Goal: Submit feedback/report problem: Submit feedback/report problem

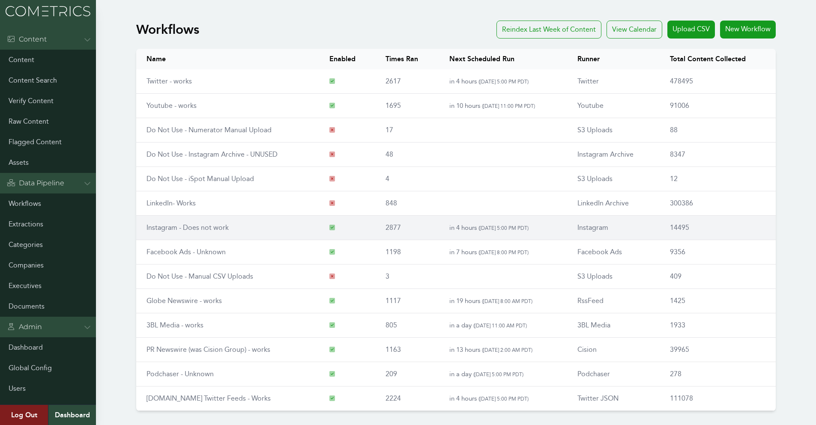
click at [270, 230] on td "Instagram - Does not work" at bounding box center [227, 228] width 183 height 24
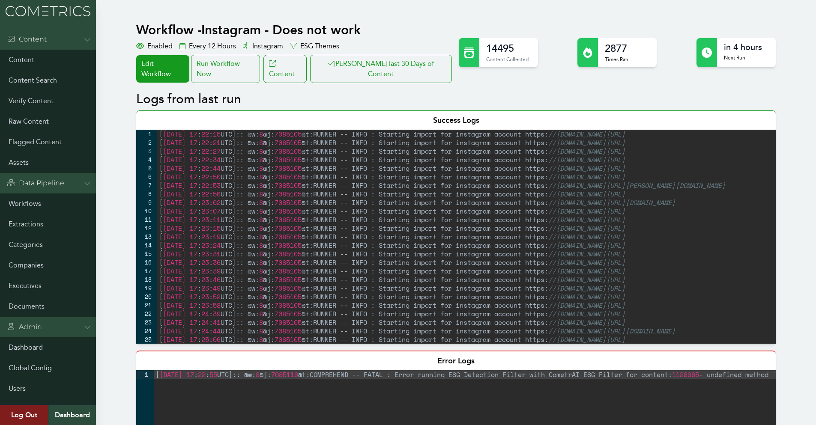
click at [339, 24] on h1 "Workflow - Instagram - Does not work" at bounding box center [294, 29] width 317 height 15
click at [294, 32] on h1 "Workflow - Instagram - Does not work" at bounding box center [294, 29] width 317 height 15
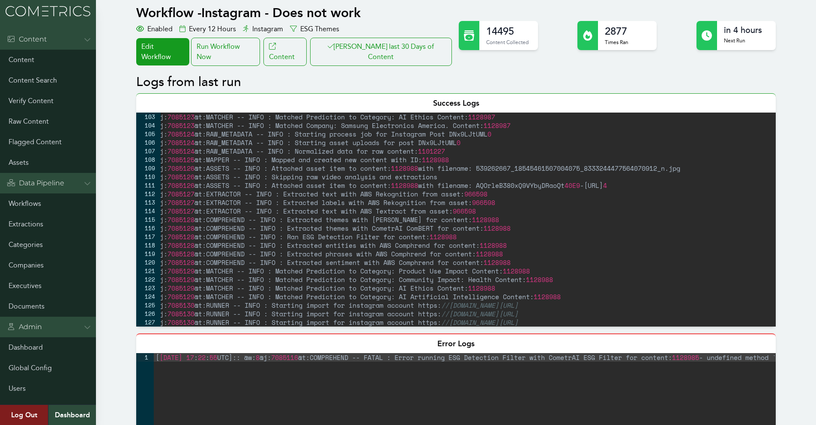
scroll to position [925, 0]
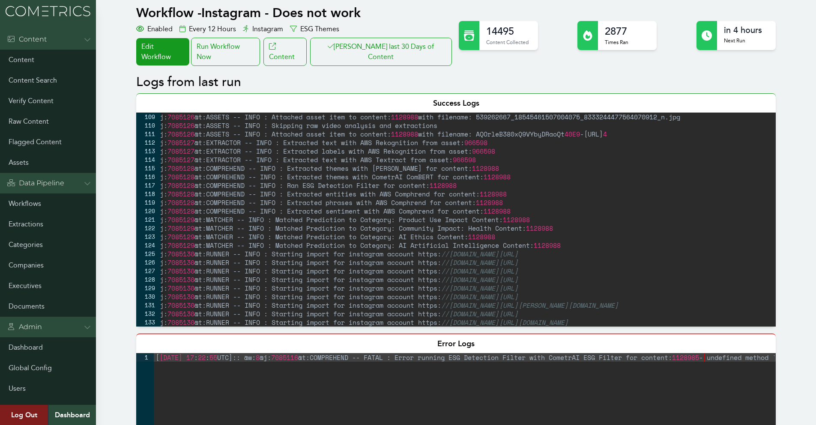
drag, startPoint x: 705, startPoint y: 349, endPoint x: 761, endPoint y: 349, distance: 55.7
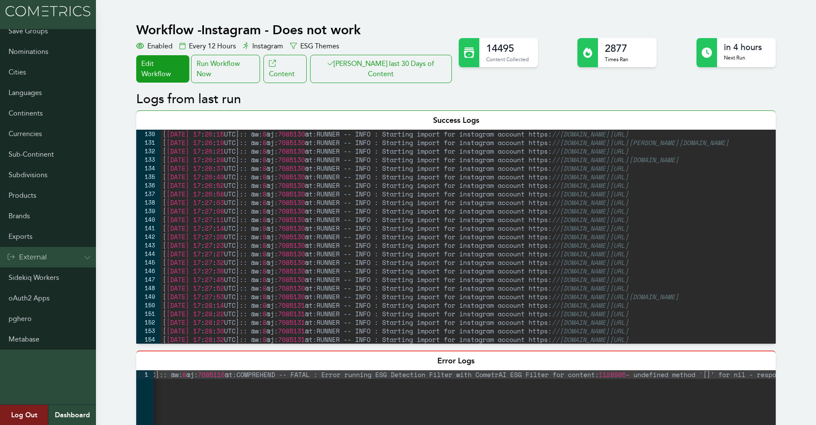
scroll to position [1259, 0]
click at [346, 30] on h1 "Workflow - Instagram - Does not work" at bounding box center [294, 29] width 317 height 15
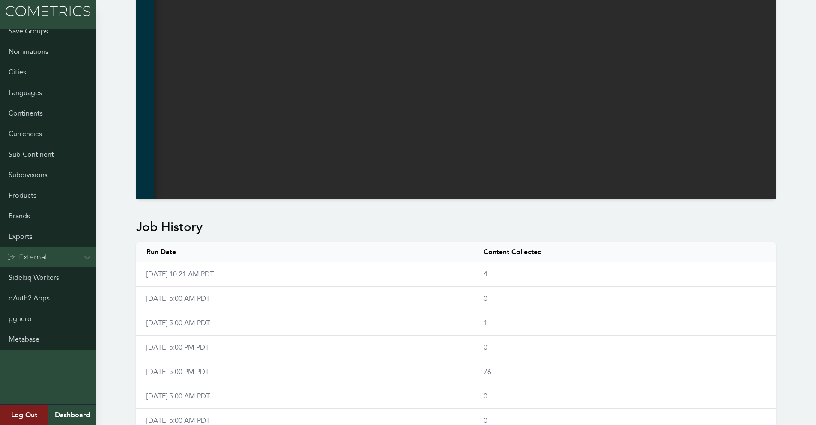
scroll to position [0, 0]
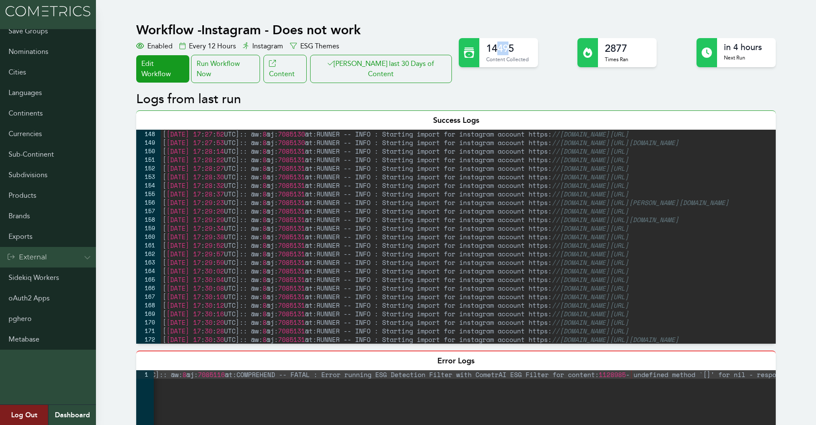
drag, startPoint x: 495, startPoint y: 47, endPoint x: 514, endPoint y: 45, distance: 19.3
click at [510, 46] on h2 "14495" at bounding box center [507, 49] width 42 height 14
click at [518, 45] on h2 "14495" at bounding box center [507, 49] width 42 height 14
